Goal: Information Seeking & Learning: Check status

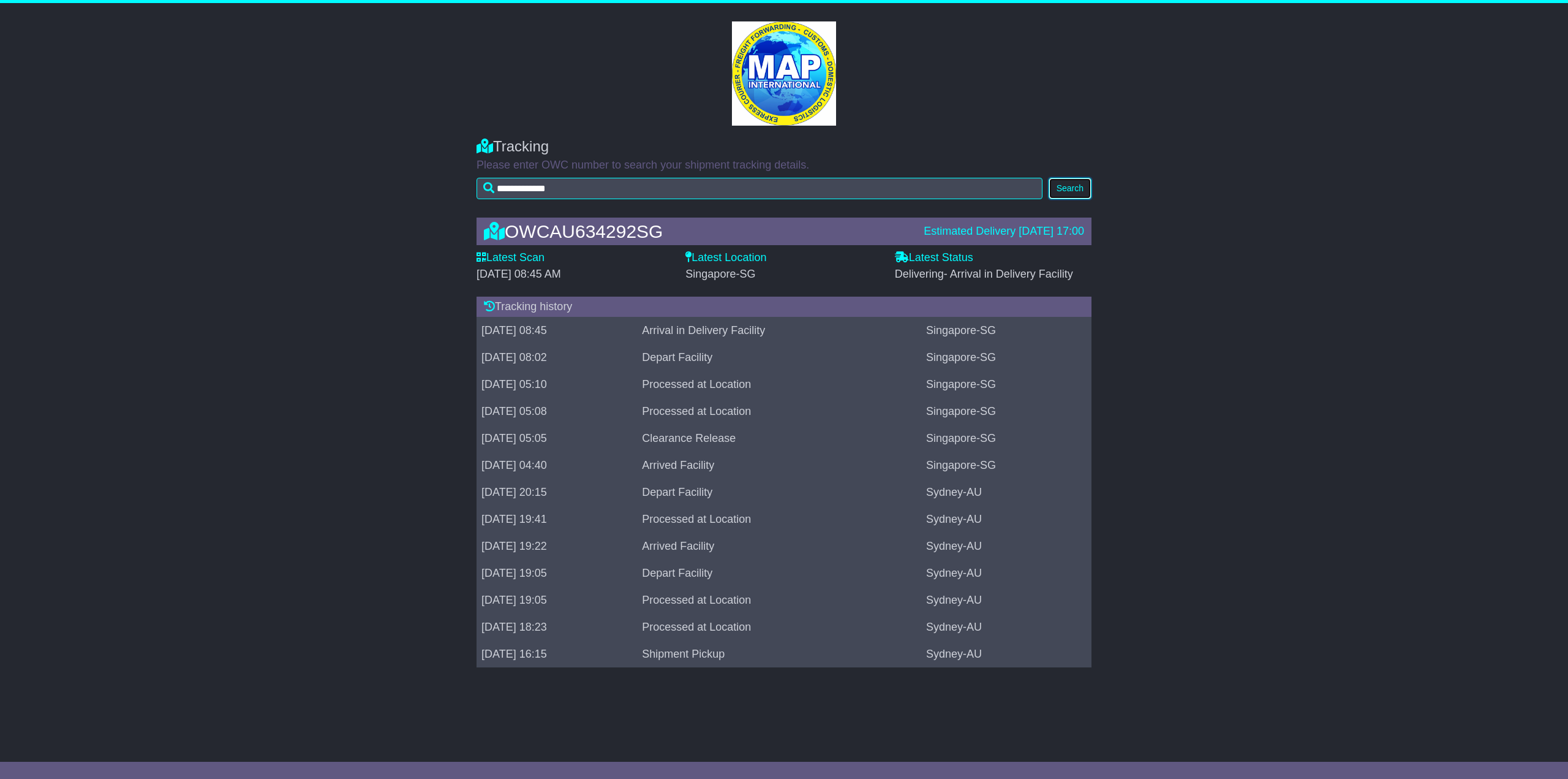
click at [1064, 185] on button "Search" at bounding box center [1070, 188] width 43 height 22
